Goal: Task Accomplishment & Management: Manage account settings

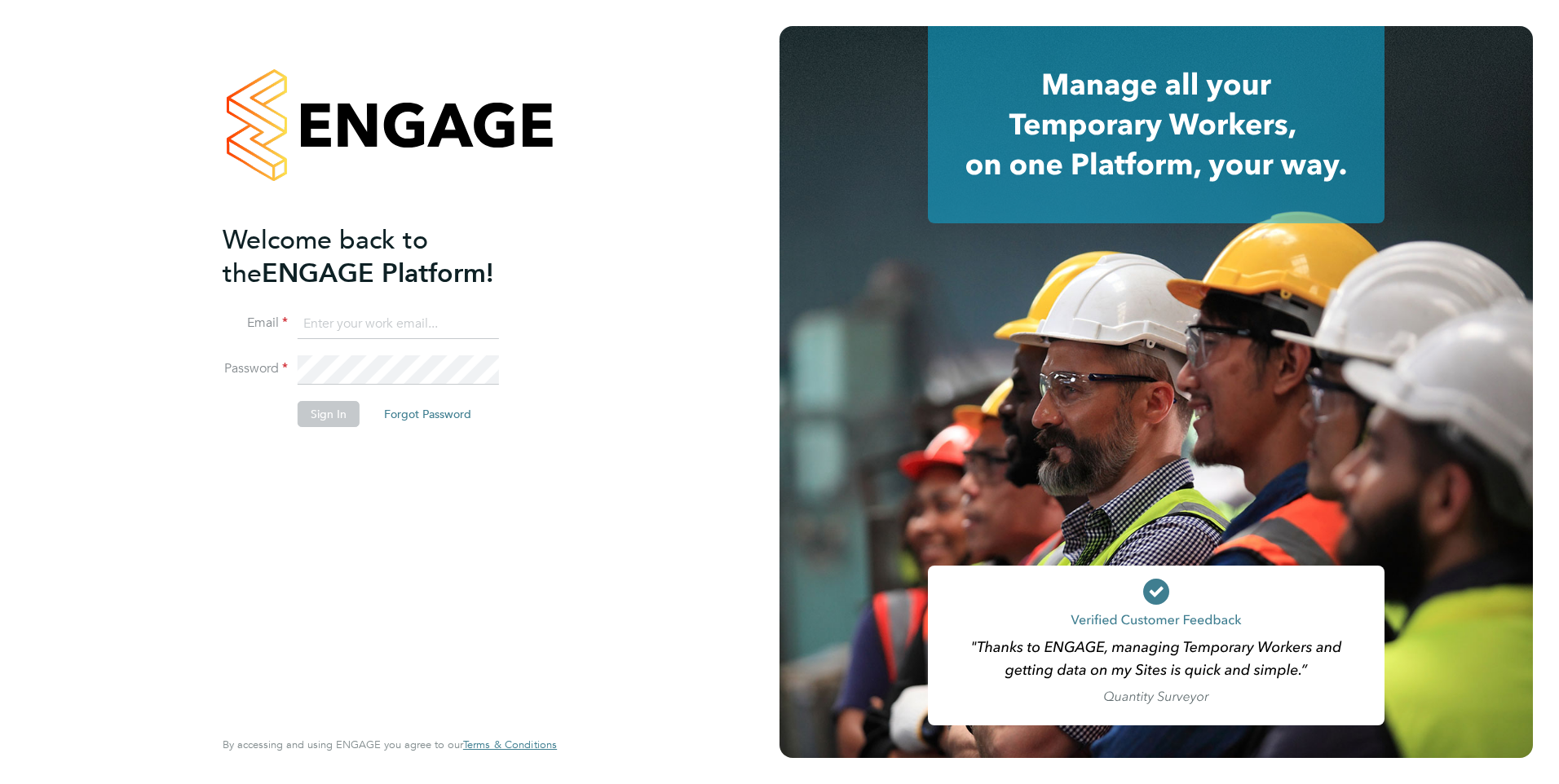
click at [316, 322] on input at bounding box center [398, 324] width 202 height 29
type input "[PERSON_NAME][EMAIL_ADDRESS][PERSON_NAME][DOMAIN_NAME]"
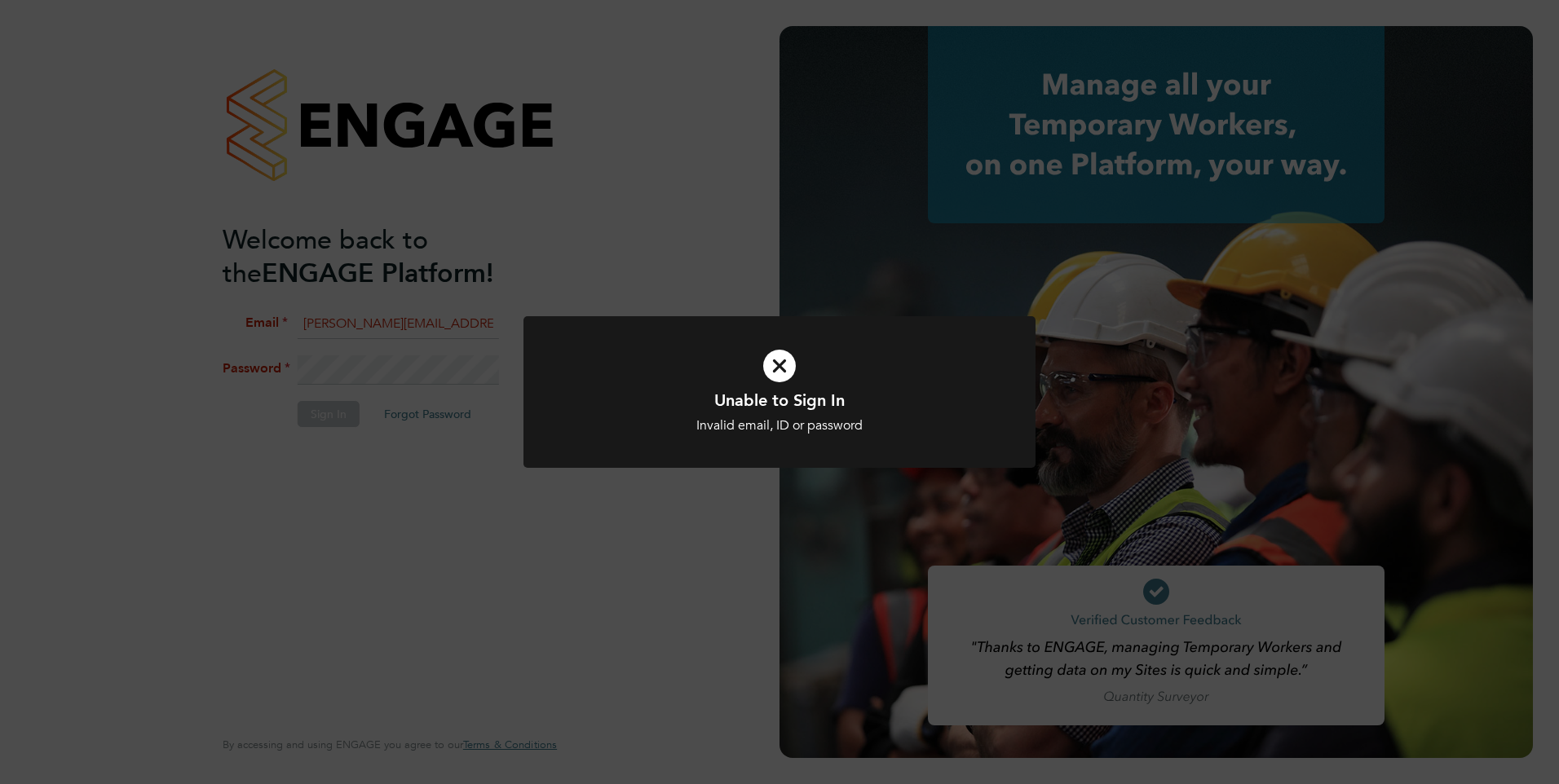
click at [507, 456] on div "Unable to Sign In Invalid email, ID or password Cancel Okay" at bounding box center [779, 392] width 1559 height 784
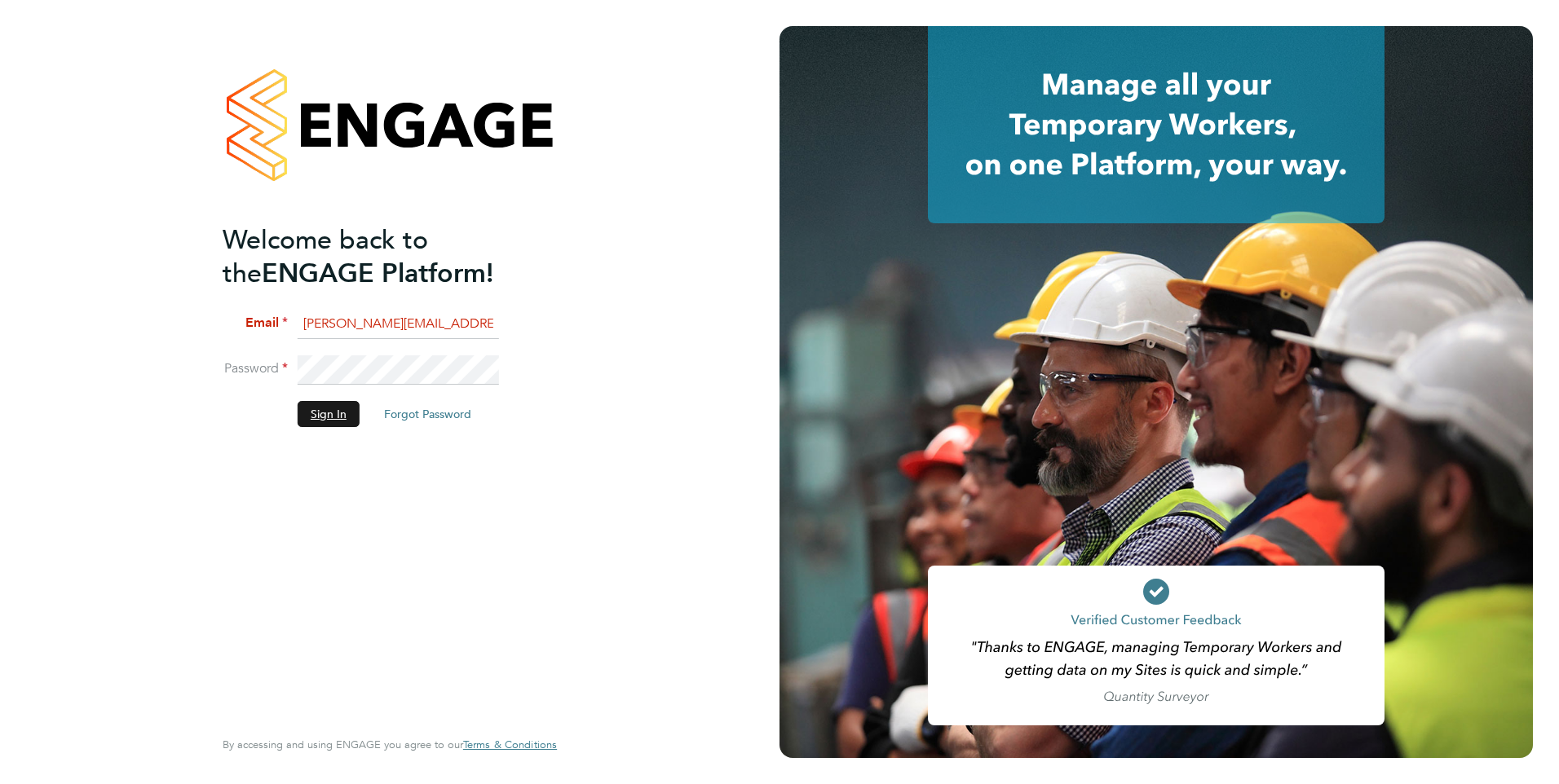
click at [337, 409] on button "Sign In" at bounding box center [329, 413] width 62 height 26
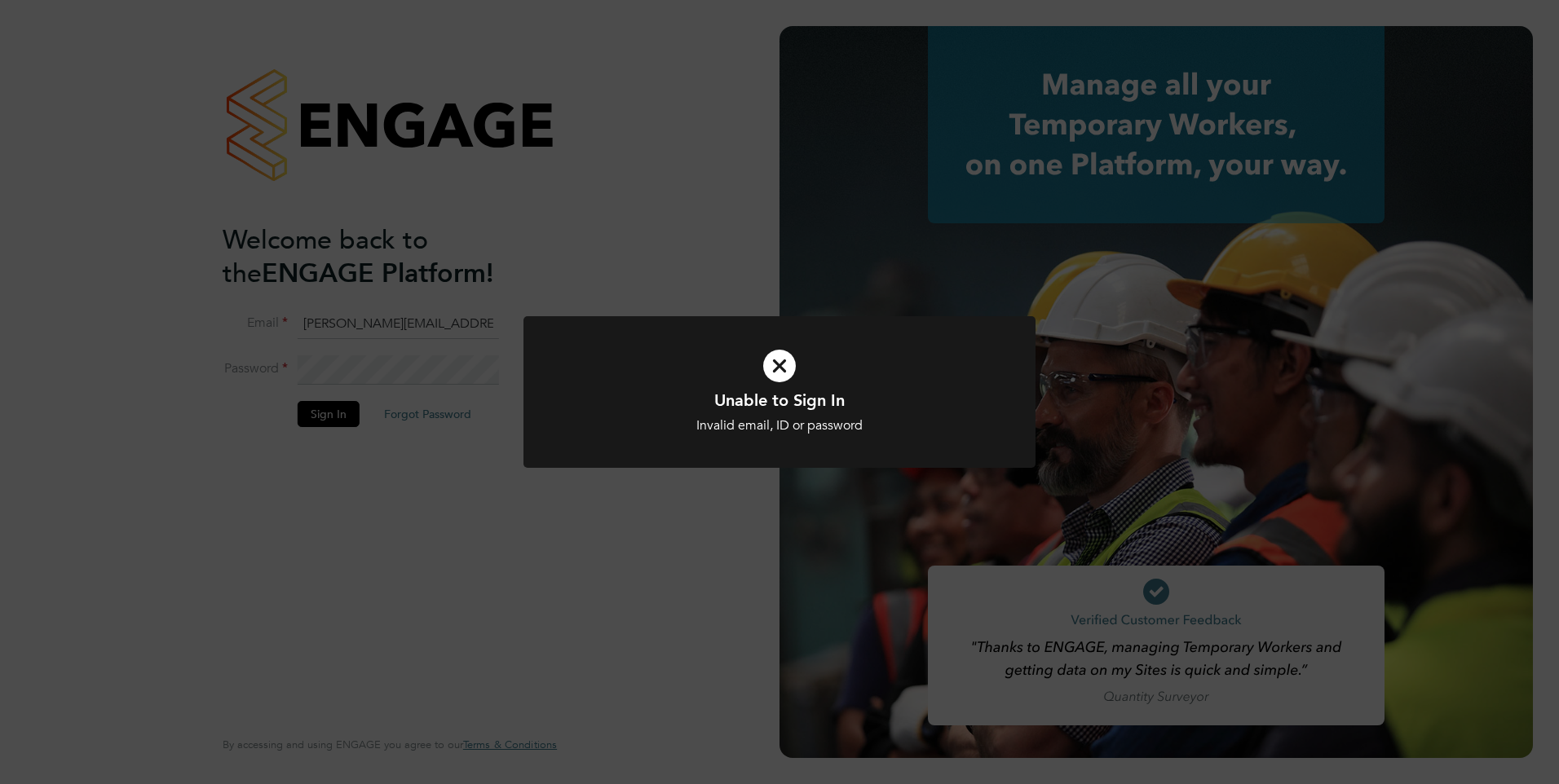
click at [783, 369] on icon at bounding box center [779, 366] width 424 height 64
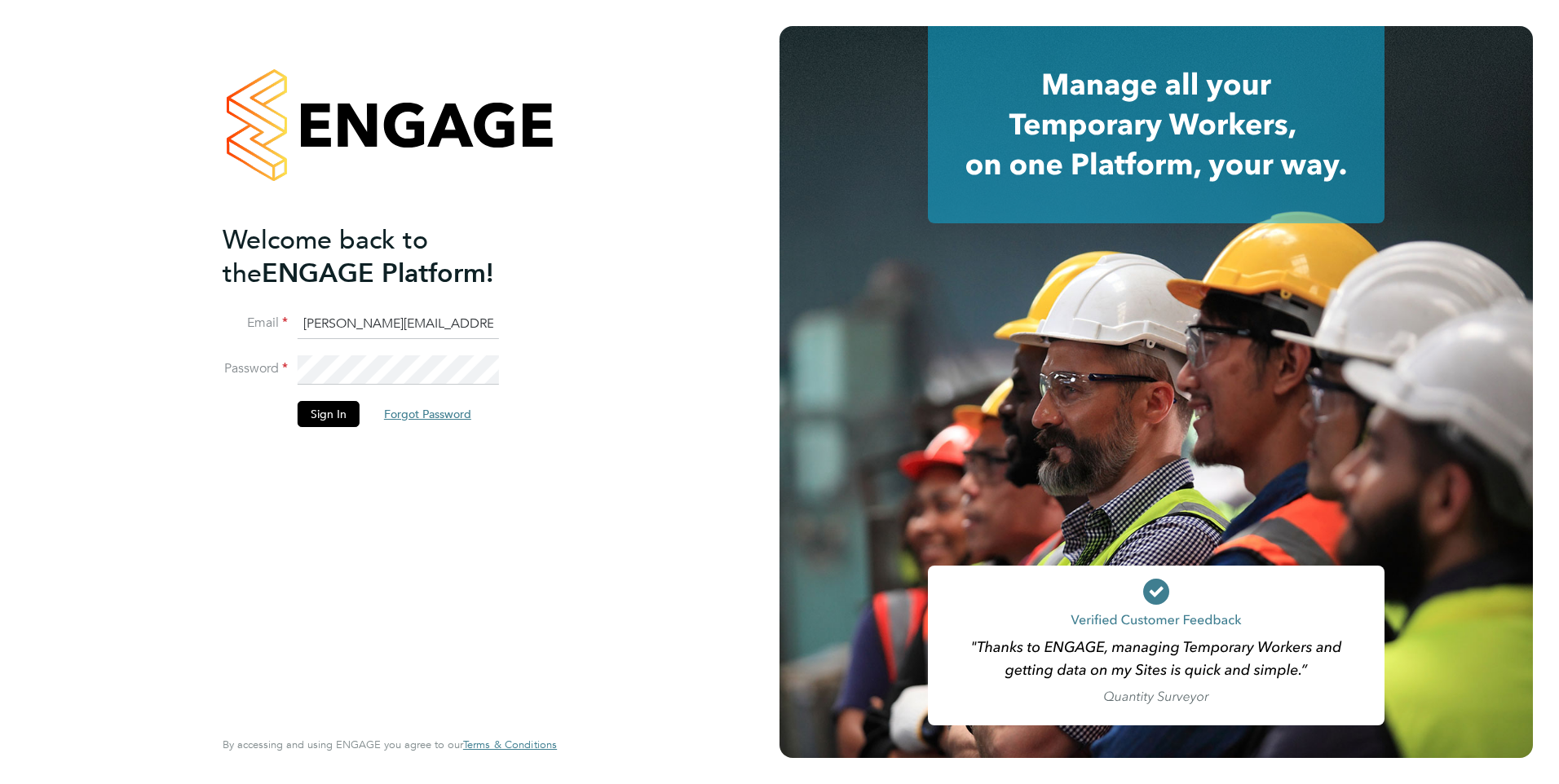
click at [424, 419] on button "Forgot Password" at bounding box center [427, 413] width 113 height 26
